Goal: Communication & Community: Participate in discussion

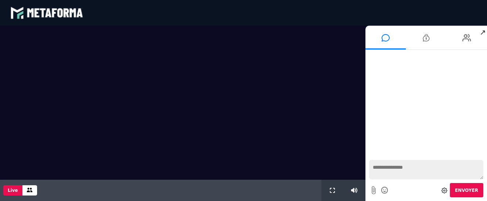
scroll to position [635, 0]
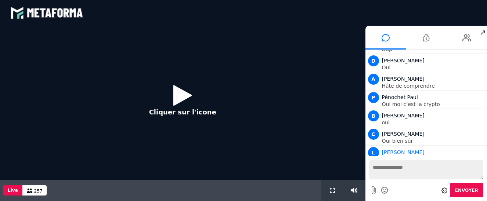
click at [181, 99] on icon at bounding box center [182, 95] width 19 height 24
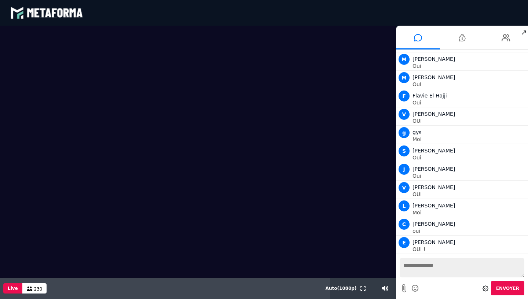
scroll to position [2217, 0]
click at [418, 201] on textarea at bounding box center [462, 267] width 125 height 19
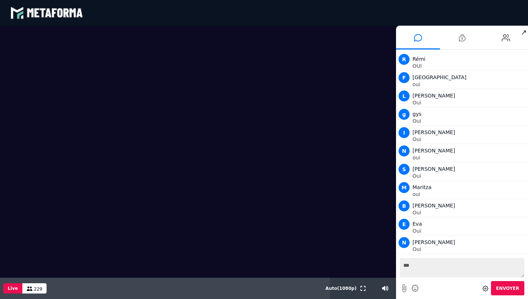
type textarea "***"
click at [486, 201] on span "Envoyer" at bounding box center [508, 288] width 23 height 5
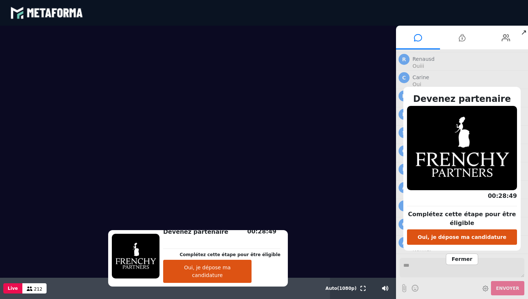
scroll to position [3396, 0]
click at [463, 201] on span "Fermer" at bounding box center [462, 259] width 32 height 11
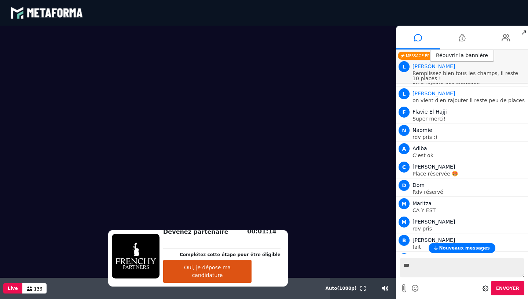
scroll to position [4468, 0]
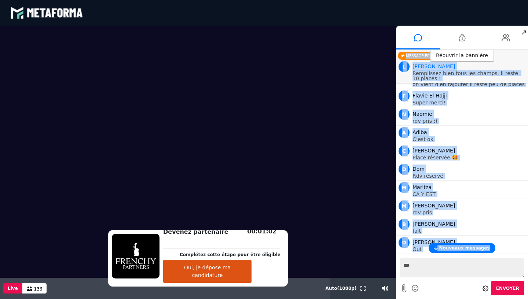
drag, startPoint x: 526, startPoint y: 256, endPoint x: 519, endPoint y: 276, distance: 21.4
click at [486, 201] on div "Réouvrir la bannière Nouveaux messages N [PERSON_NAME] C [PERSON_NAME] L [PERSO…" at bounding box center [462, 175] width 132 height 250
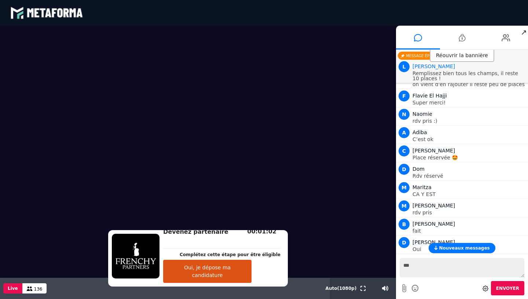
drag, startPoint x: 519, startPoint y: 277, endPoint x: 496, endPoint y: 299, distance: 32.2
click at [486, 201] on textarea "***" at bounding box center [462, 267] width 125 height 19
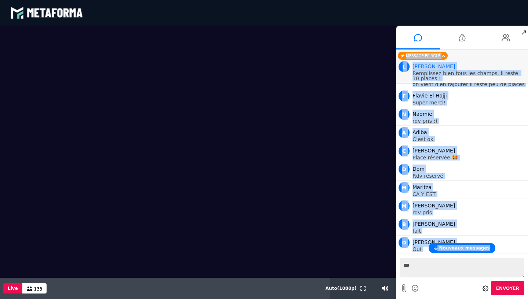
drag, startPoint x: 527, startPoint y: 254, endPoint x: 526, endPoint y: 262, distance: 8.2
click at [486, 201] on div "Nouveaux messages N [PERSON_NAME] C [PERSON_NAME] L [PERSON_NAME] à tous ceux q…" at bounding box center [462, 175] width 132 height 250
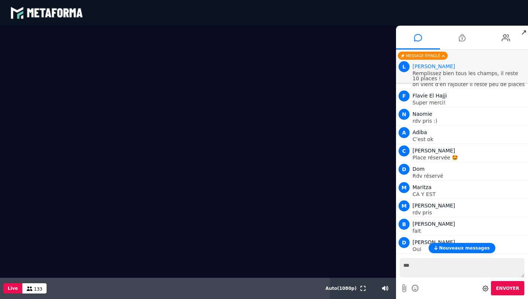
drag, startPoint x: 526, startPoint y: 253, endPoint x: 526, endPoint y: 258, distance: 4.8
click at [486, 201] on div "Nouveaux messages" at bounding box center [462, 248] width 132 height 10
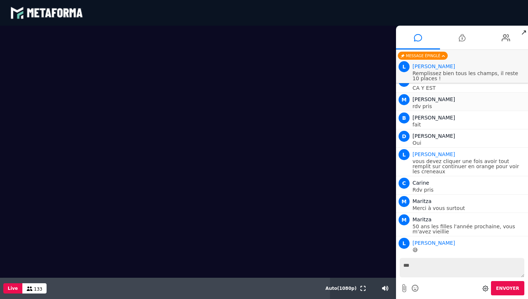
scroll to position [4575, 0]
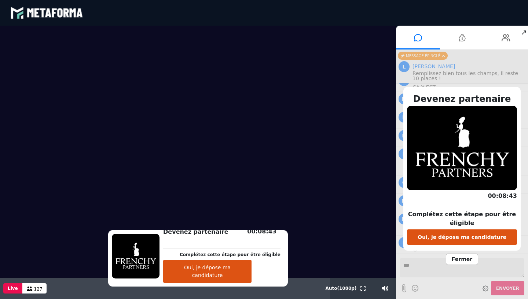
click at [465, 201] on span "Fermer" at bounding box center [462, 259] width 32 height 11
click at [467, 201] on span "Fermer" at bounding box center [462, 259] width 32 height 11
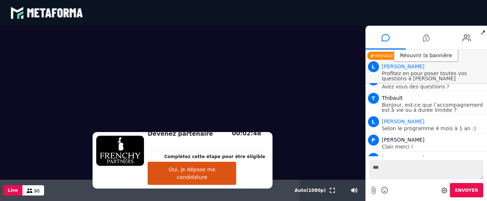
scroll to position [5810, 0]
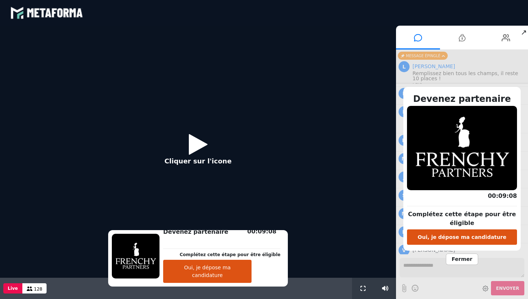
scroll to position [545, 0]
click at [193, 149] on icon at bounding box center [198, 144] width 19 height 24
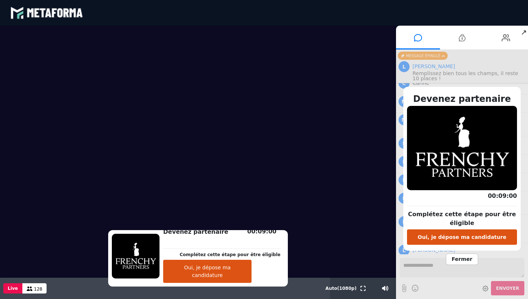
click at [459, 265] on span "Fermer" at bounding box center [462, 259] width 32 height 11
